Goal: Information Seeking & Learning: Learn about a topic

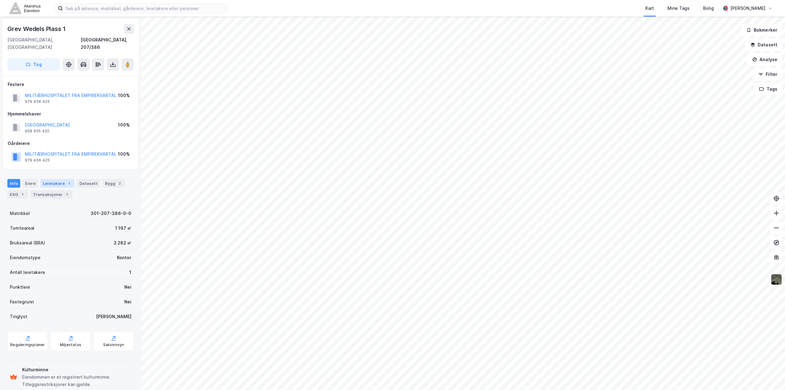
click at [56, 179] on div "Leietakere 1" at bounding box center [58, 183] width 34 height 9
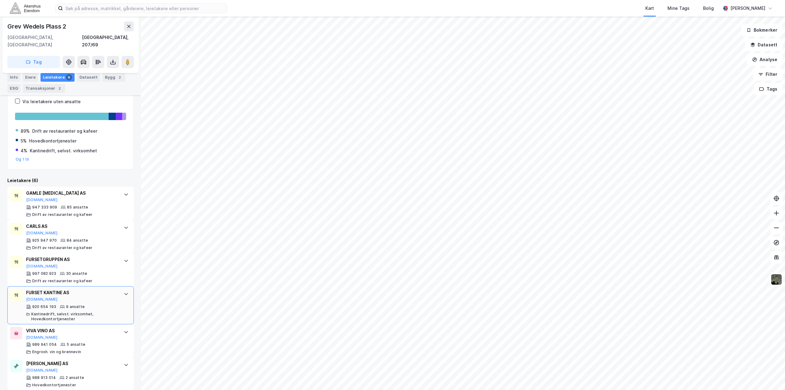
scroll to position [102, 0]
click at [29, 75] on div "Eiere" at bounding box center [30, 77] width 15 height 9
